Goal: Ask a question: Seek information or help from site administrators or community

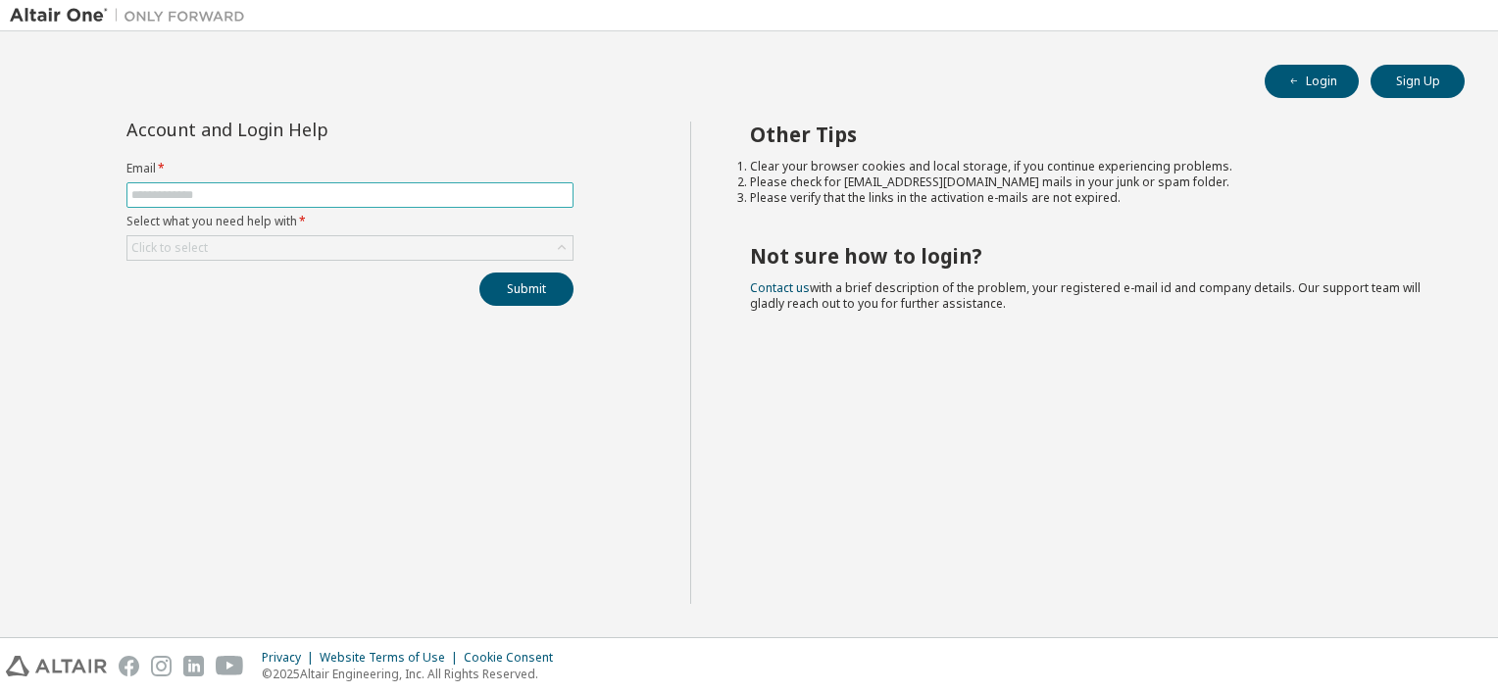
click at [352, 192] on input "text" at bounding box center [349, 195] width 437 height 16
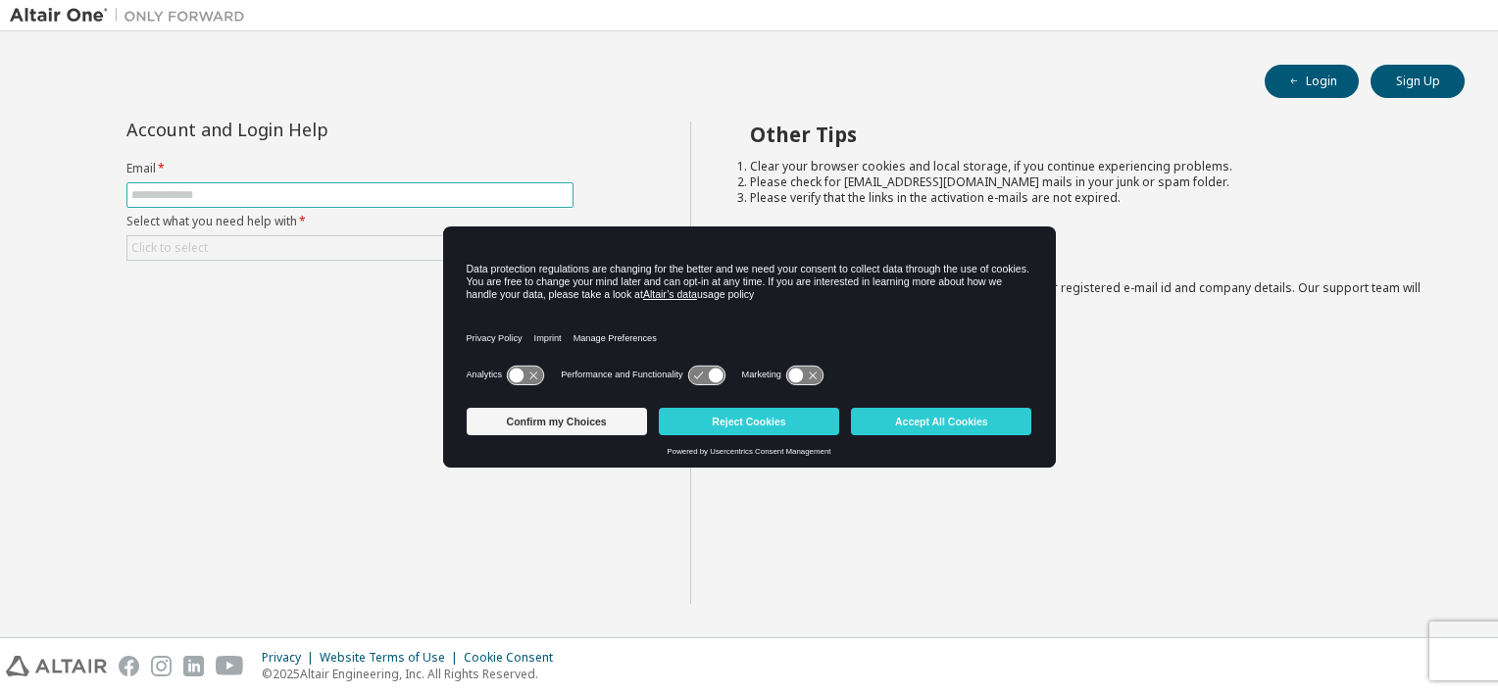
click at [304, 194] on input "text" at bounding box center [349, 195] width 437 height 16
type input "**********"
click at [293, 252] on div "Click to select" at bounding box center [349, 248] width 445 height 24
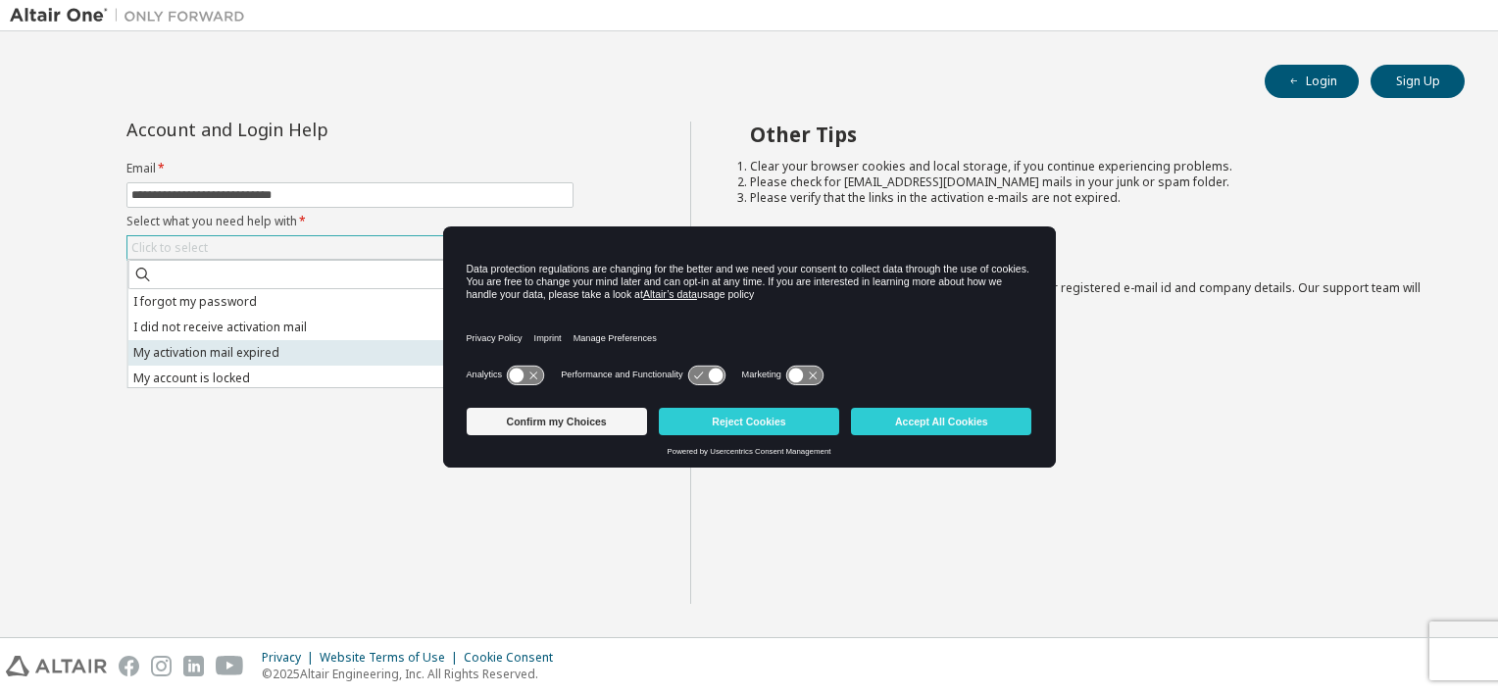
click at [267, 356] on li "My activation mail expired" at bounding box center [348, 352] width 441 height 25
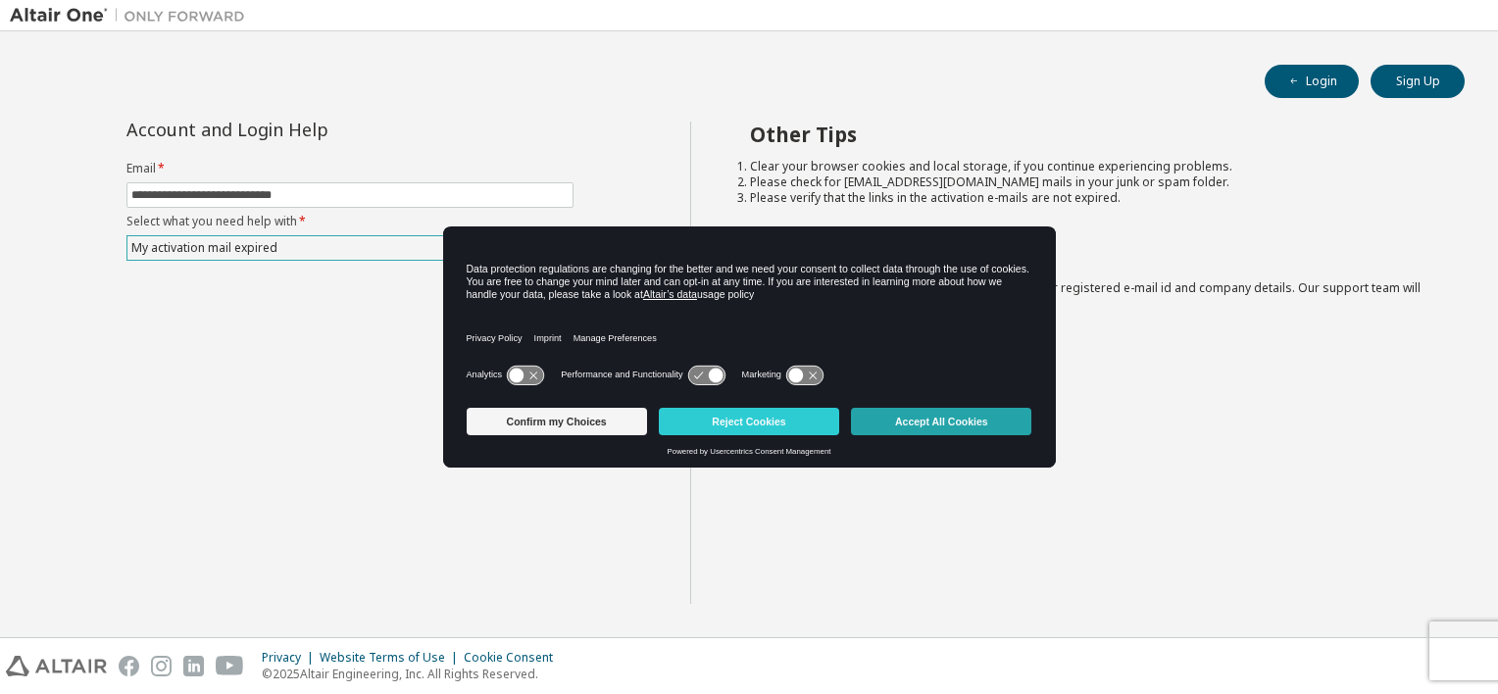
click at [929, 418] on button "Accept All Cookies" at bounding box center [941, 421] width 180 height 27
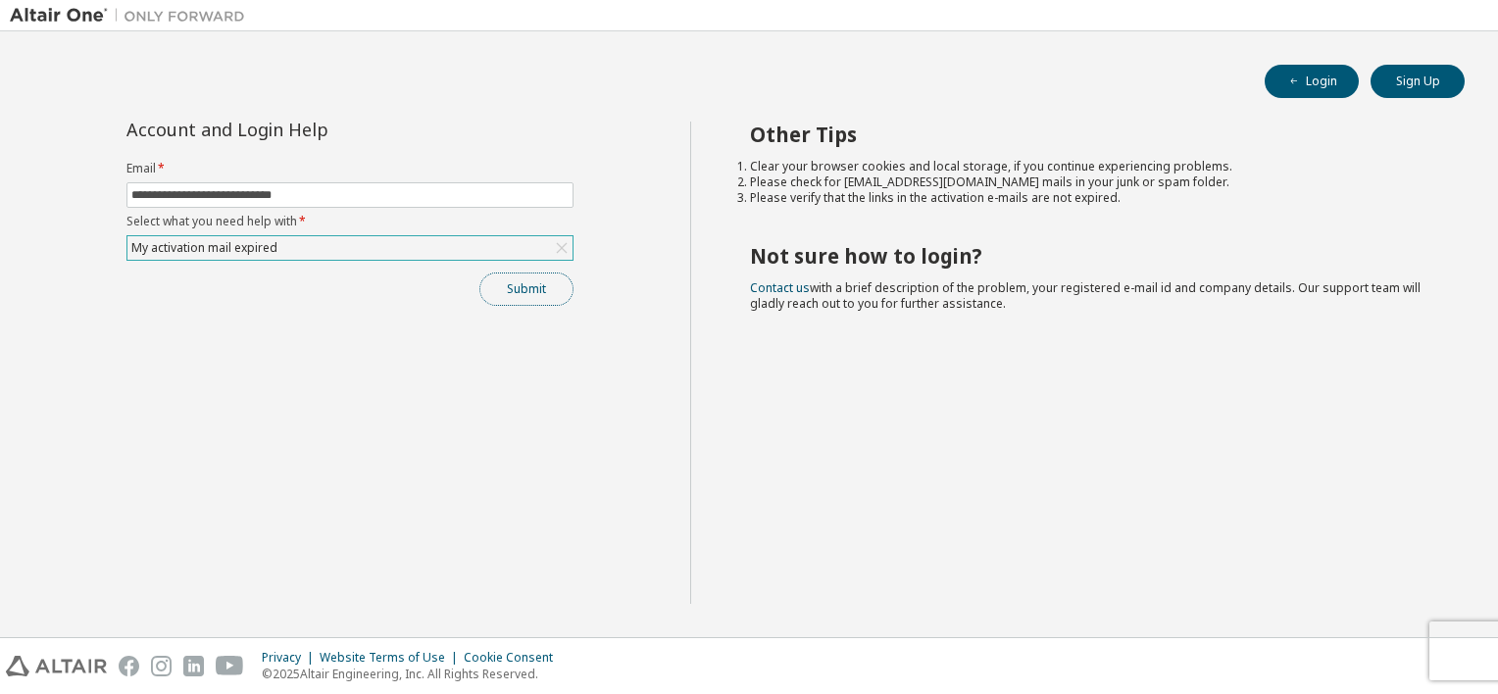
click at [514, 298] on button "Submit" at bounding box center [527, 289] width 94 height 33
